Goal: Navigation & Orientation: Find specific page/section

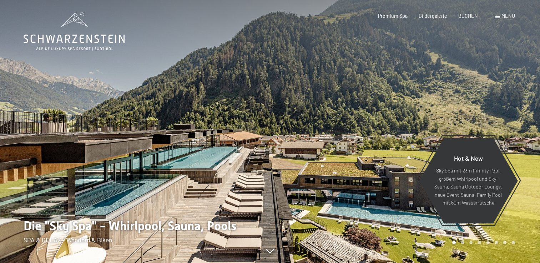
click at [506, 19] on span "Menü" at bounding box center [508, 16] width 14 height 6
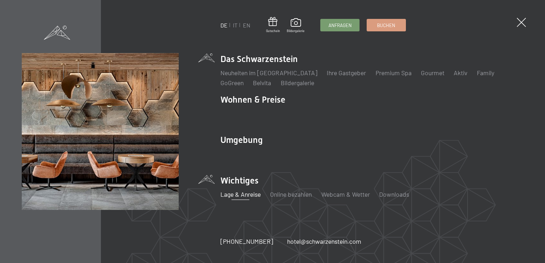
click at [248, 195] on link "Lage & Anreise" at bounding box center [240, 194] width 40 height 8
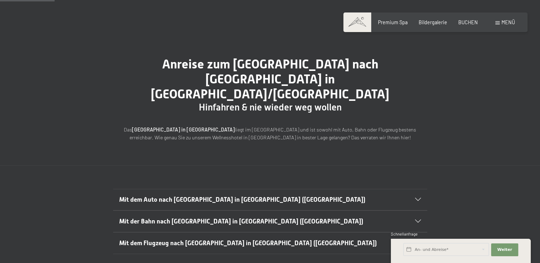
scroll to position [71, 0]
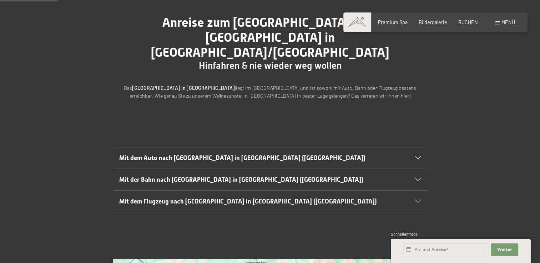
click at [229, 154] on span "Mit dem Auto nach [GEOGRAPHIC_DATA] in [GEOGRAPHIC_DATA] ([GEOGRAPHIC_DATA])" at bounding box center [242, 157] width 246 height 7
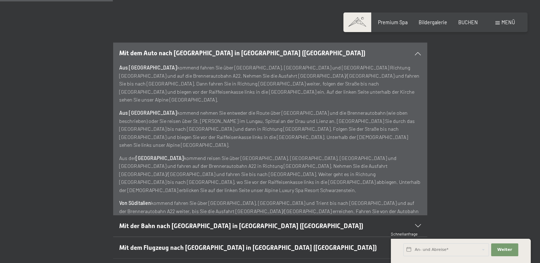
scroll to position [0, 0]
